Goal: Information Seeking & Learning: Learn about a topic

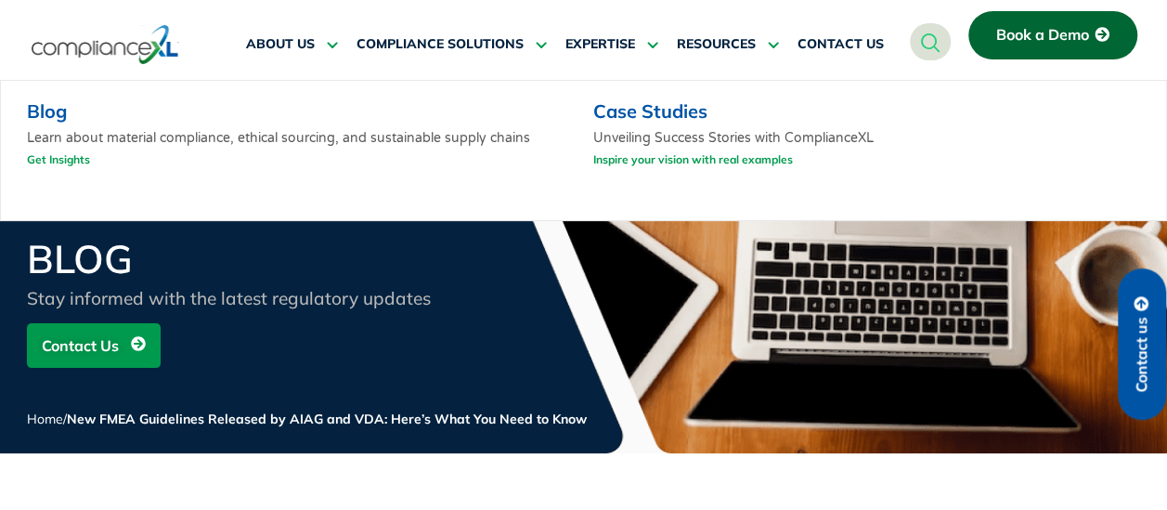
click at [673, 116] on link "Case Studies" at bounding box center [650, 110] width 114 height 23
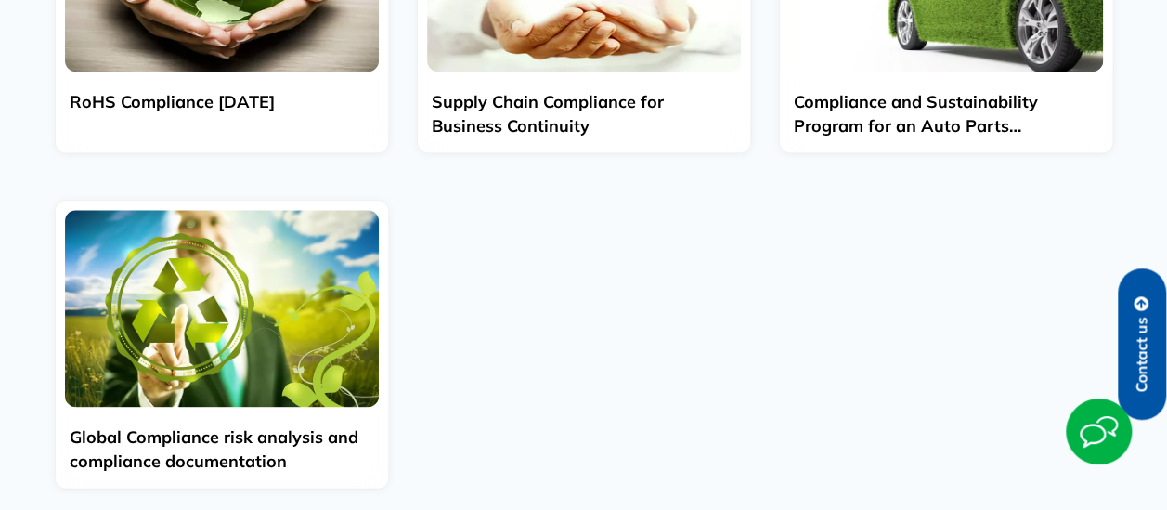
scroll to position [836, 0]
